Goal: Navigation & Orientation: Go to known website

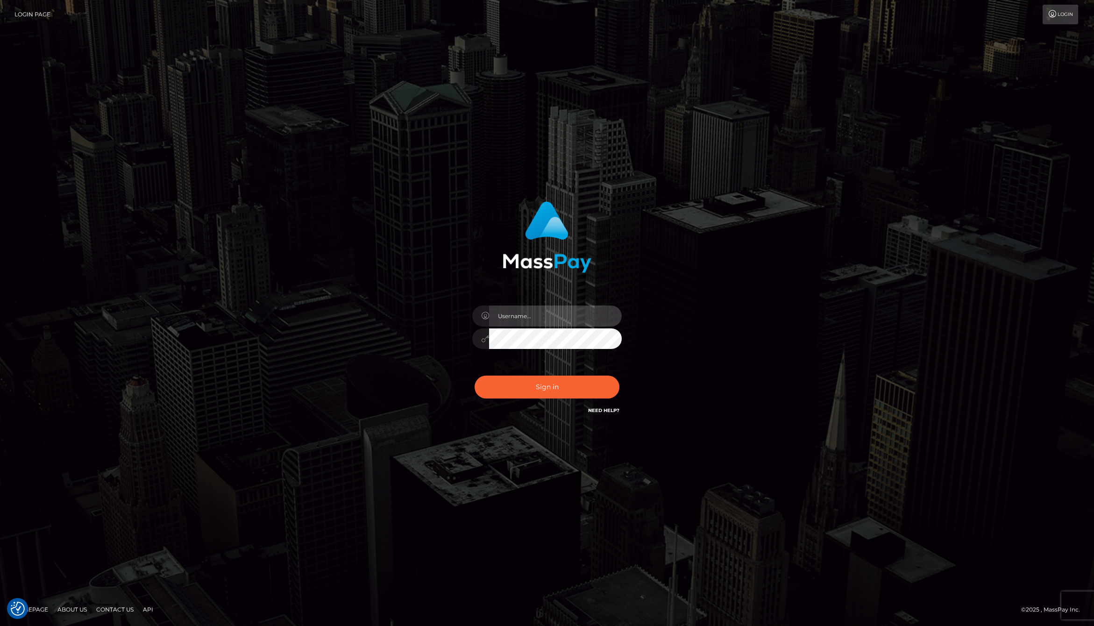
click at [531, 318] on input "text" at bounding box center [555, 315] width 133 height 21
type input "jackson.whop"
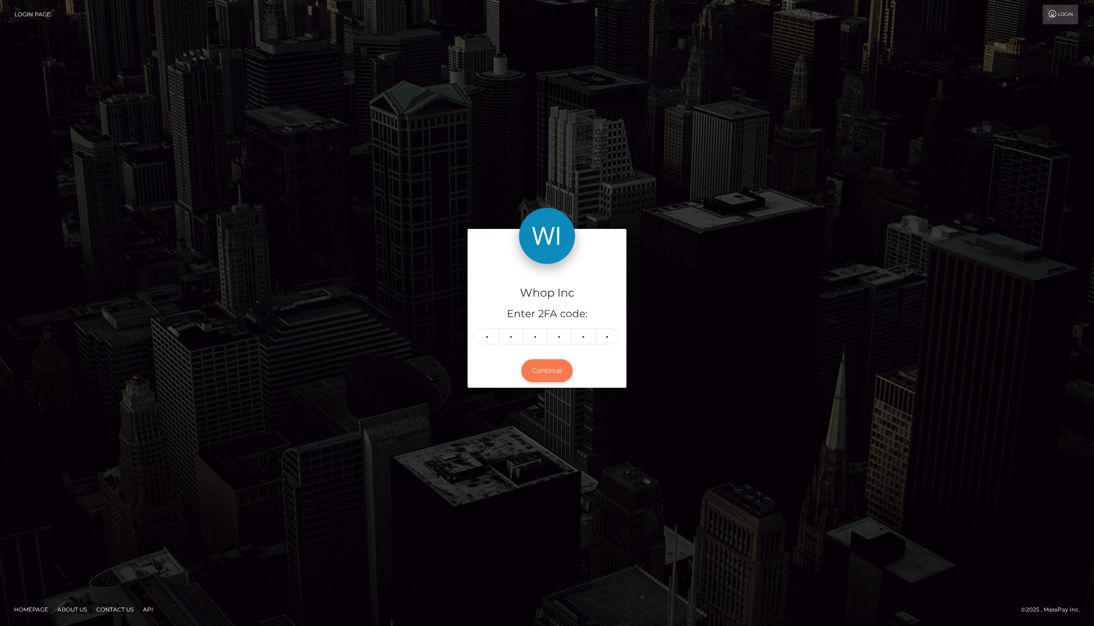
click at [551, 366] on button "Continue" at bounding box center [546, 370] width 51 height 23
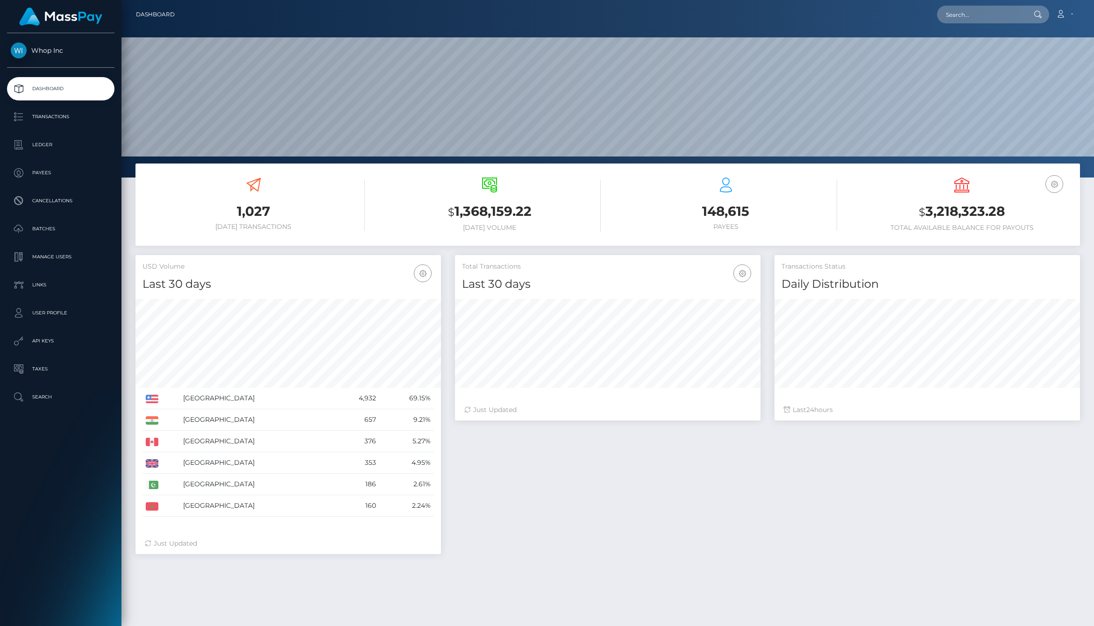
scroll to position [165, 305]
